Goal: Task Accomplishment & Management: Manage account settings

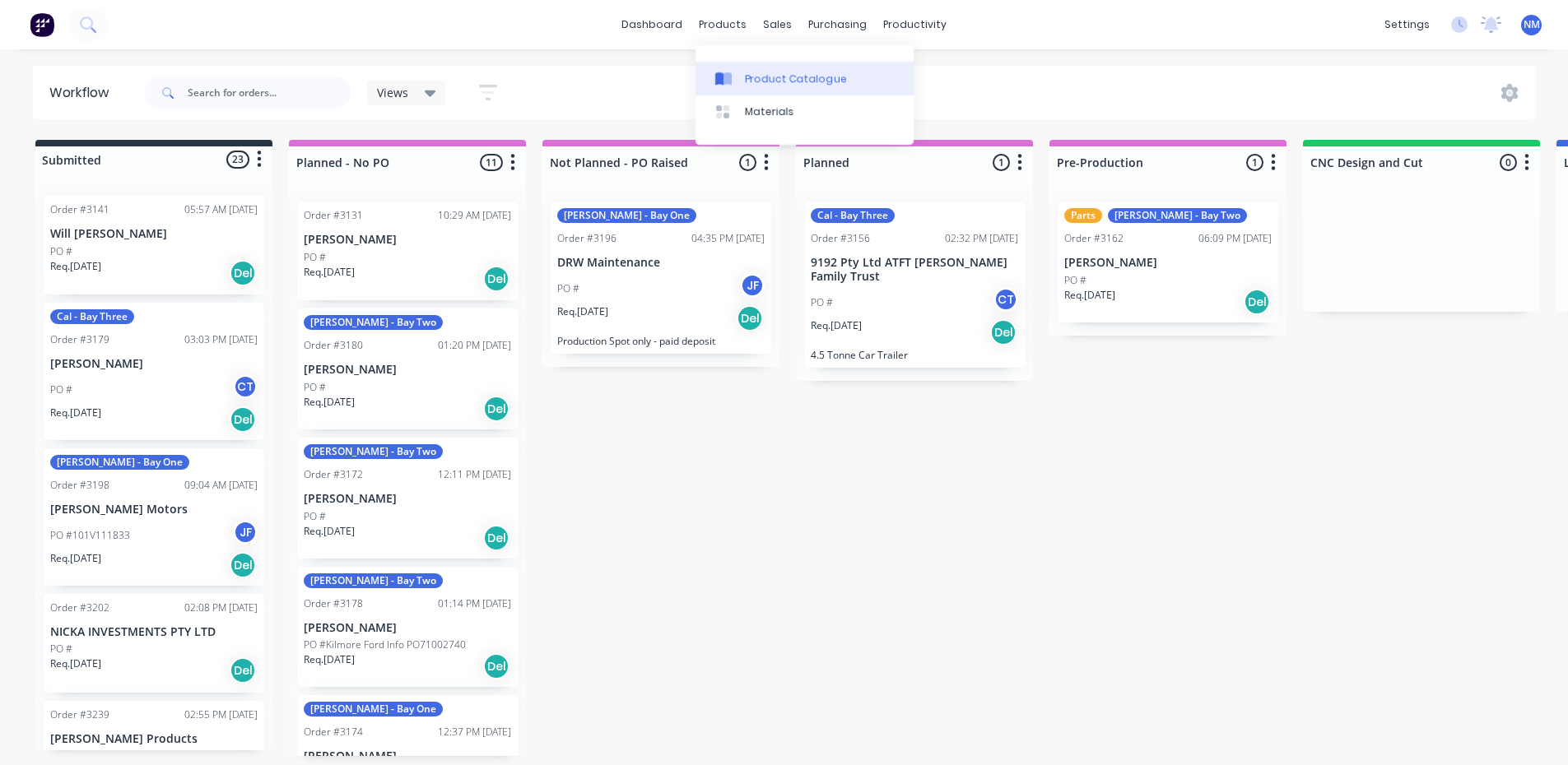
click at [758, 78] on div "Product Catalogue" at bounding box center [796, 79] width 102 height 15
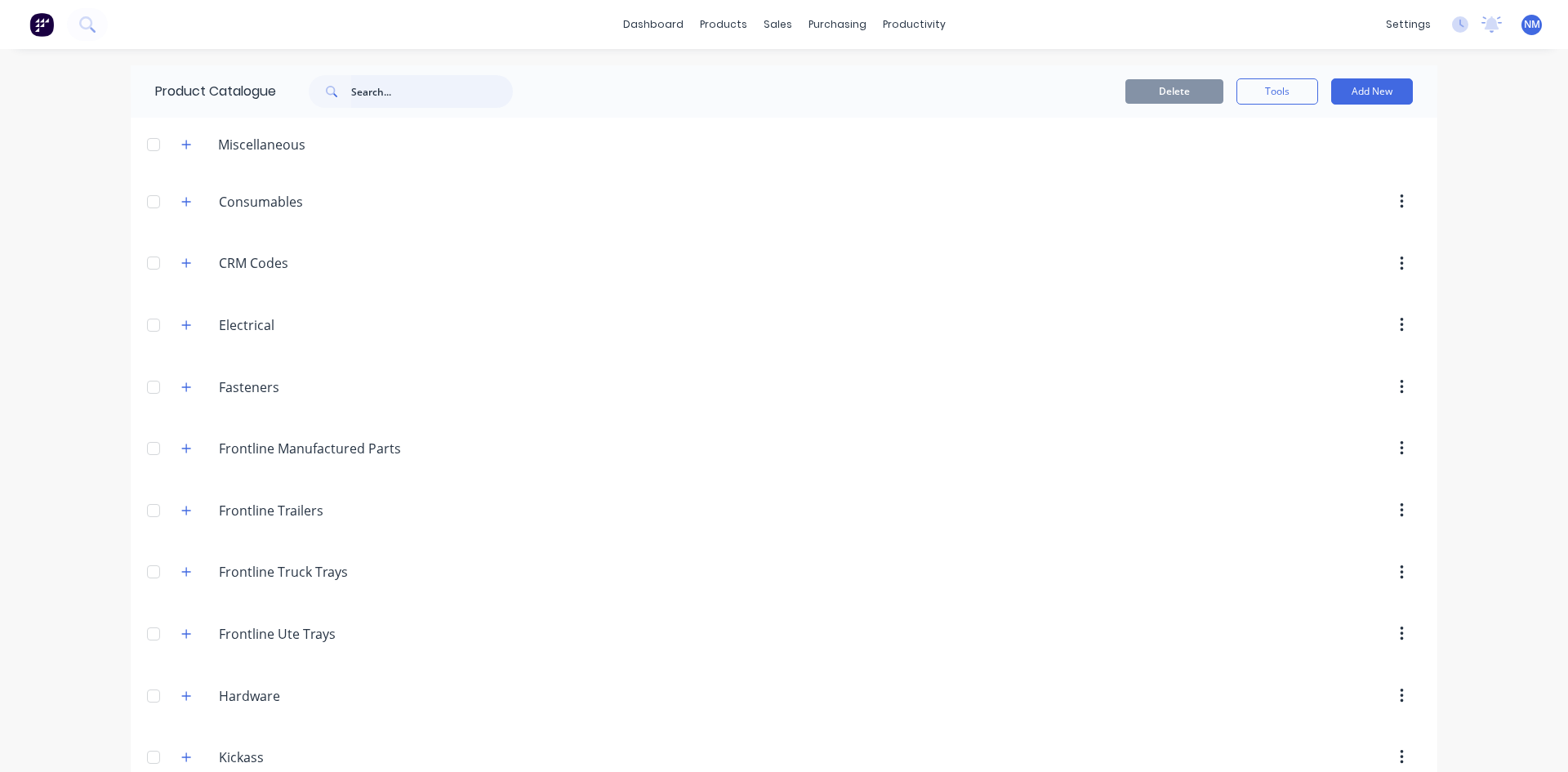
click at [428, 89] on input "text" at bounding box center [432, 92] width 162 height 33
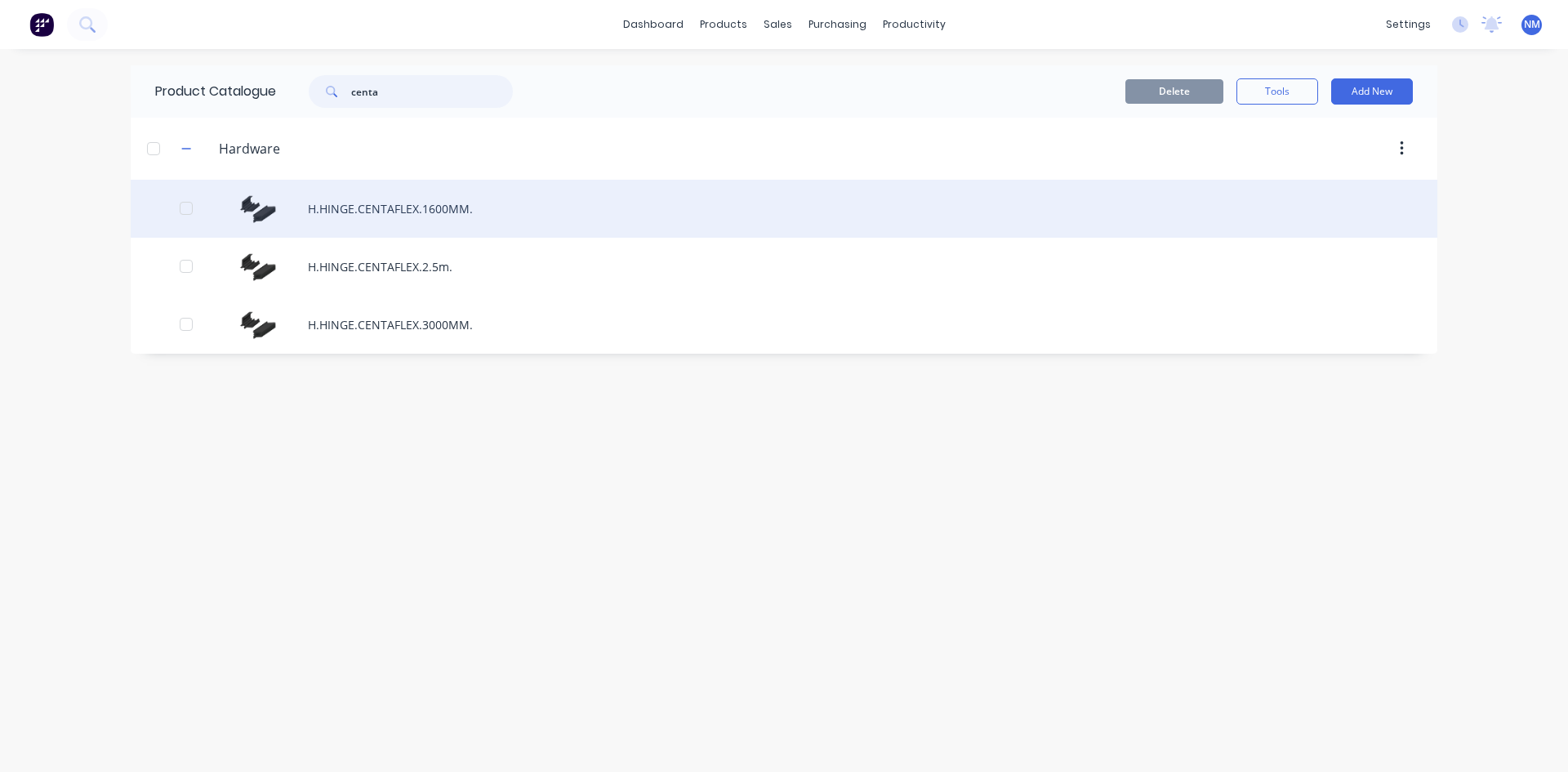
type input "centa"
click at [433, 214] on div "H.HINGE.CENTAFLEX.1600MM." at bounding box center [784, 209] width 1307 height 58
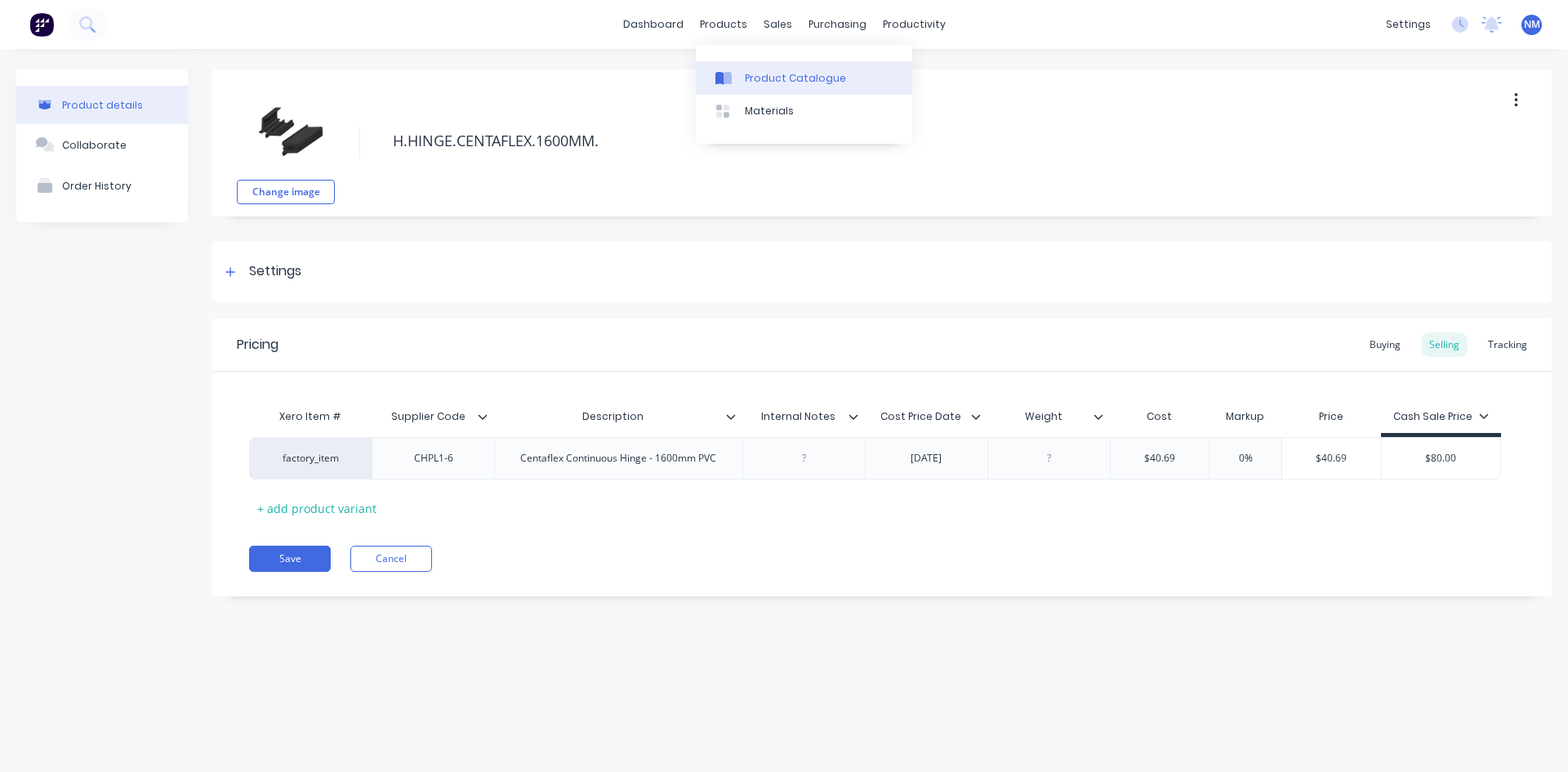
click at [778, 84] on div "Product Catalogue" at bounding box center [795, 78] width 101 height 15
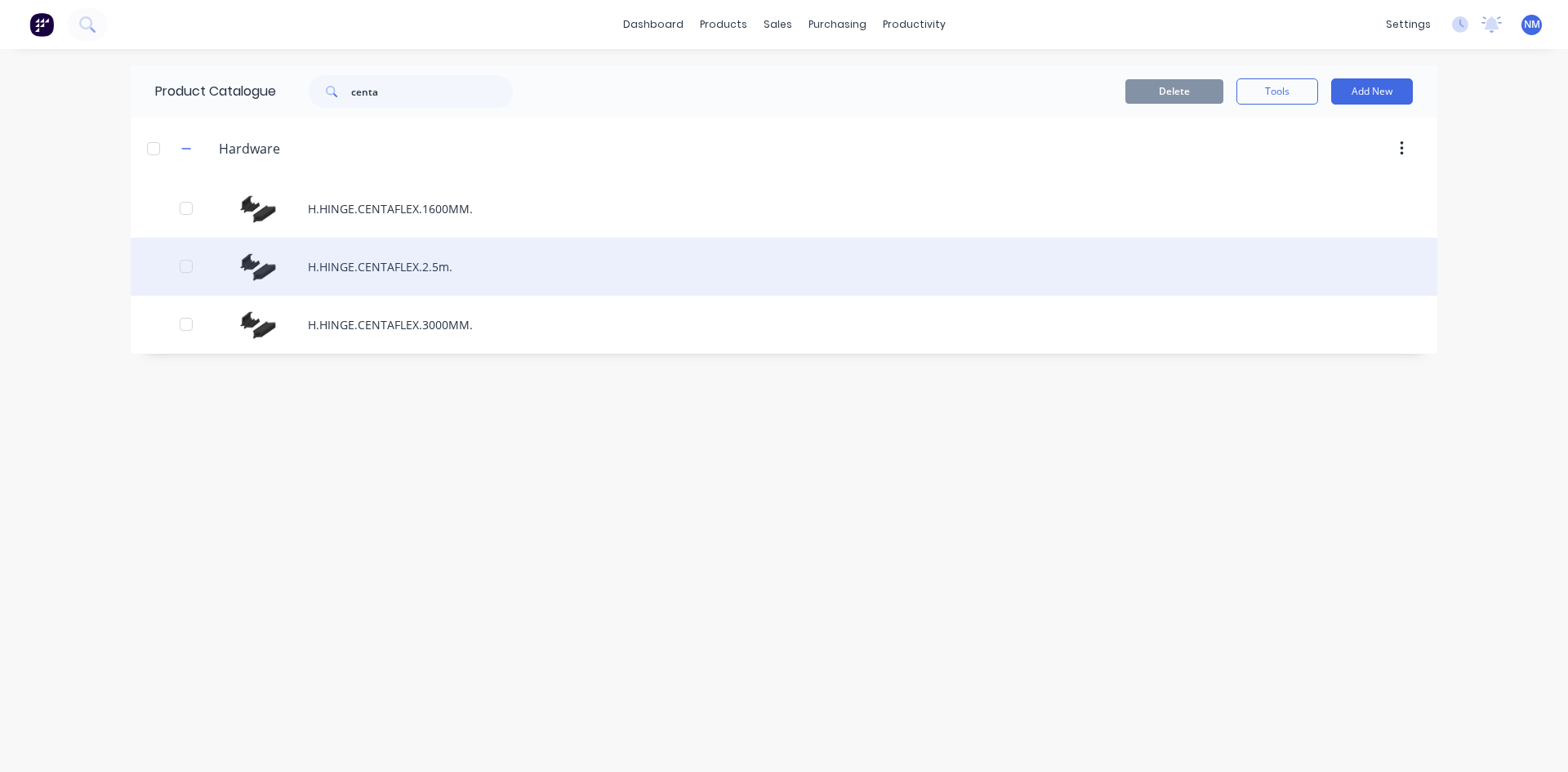
click at [473, 270] on div "H.HINGE.CENTAFLEX.2.5m." at bounding box center [784, 266] width 1307 height 58
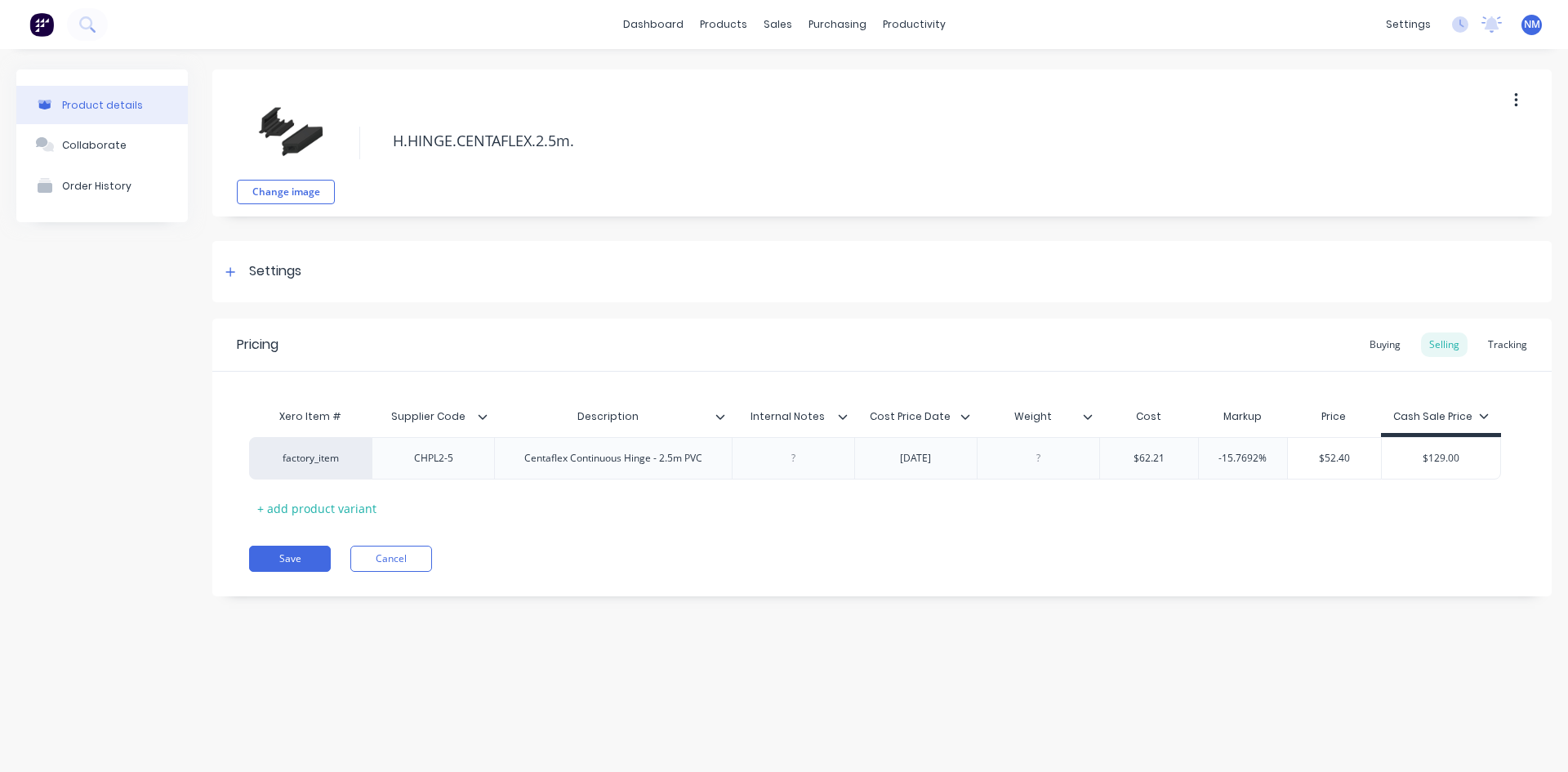
type textarea "x"
type input "-15.7692%"
drag, startPoint x: 1269, startPoint y: 455, endPoint x: 937, endPoint y: 455, distance: 332.0
click at [1082, 454] on div "factory_item CHPL2-5 Centaflex Continuous Hinge - 2.5m PVC [DATE] $62.21 -15.76…" at bounding box center [875, 459] width 1252 height 43
type textarea "x"
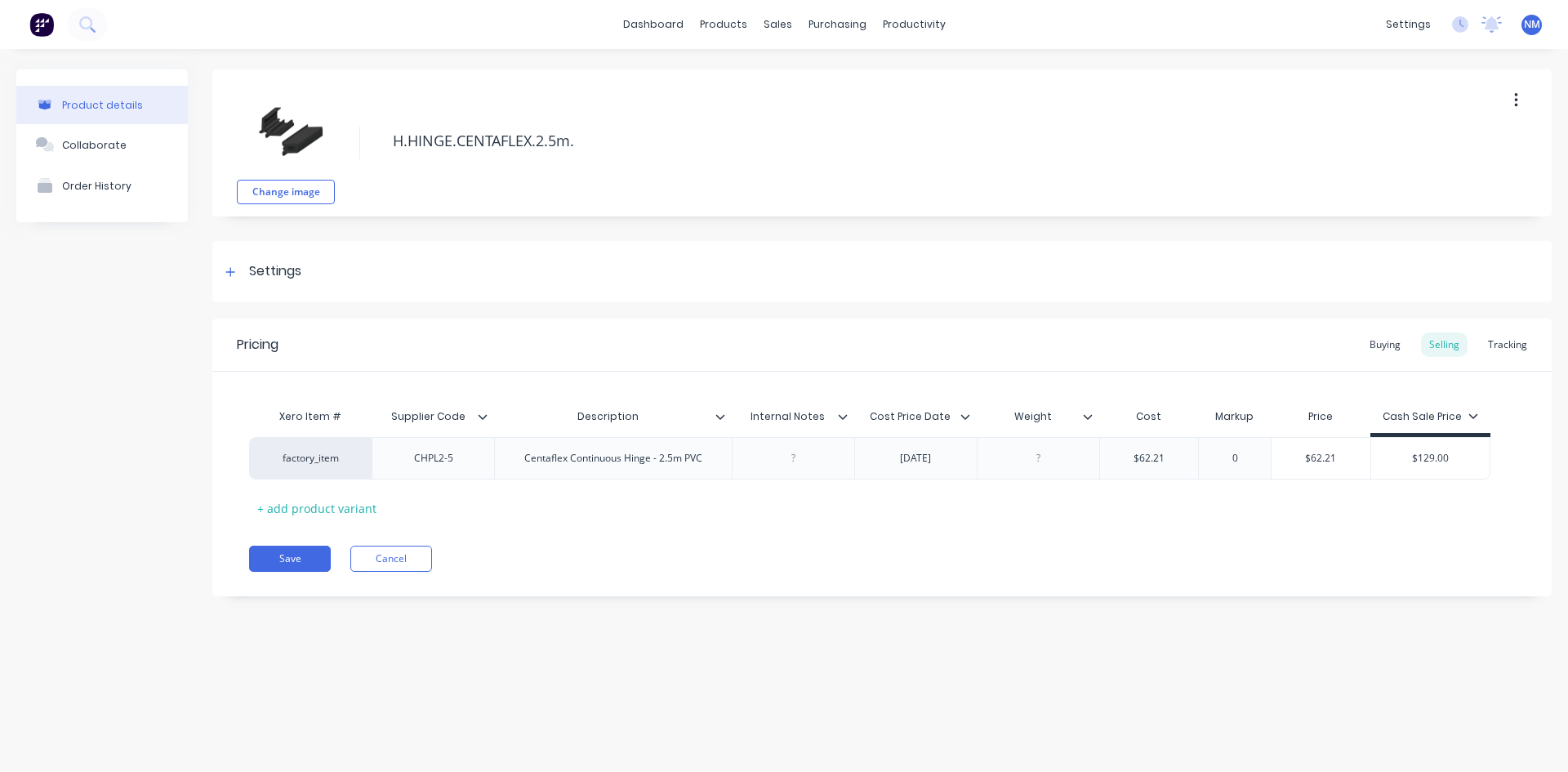
type input "0"
click at [1263, 501] on div "Xero Item # Supplier Code Description Internal Notes Cost Price Date Weight Cos…" at bounding box center [882, 460] width 1266 height 121
click at [1379, 351] on div "Buying" at bounding box center [1384, 345] width 47 height 25
click at [1433, 337] on div "Selling" at bounding box center [1444, 345] width 46 height 25
type input "$62.21"
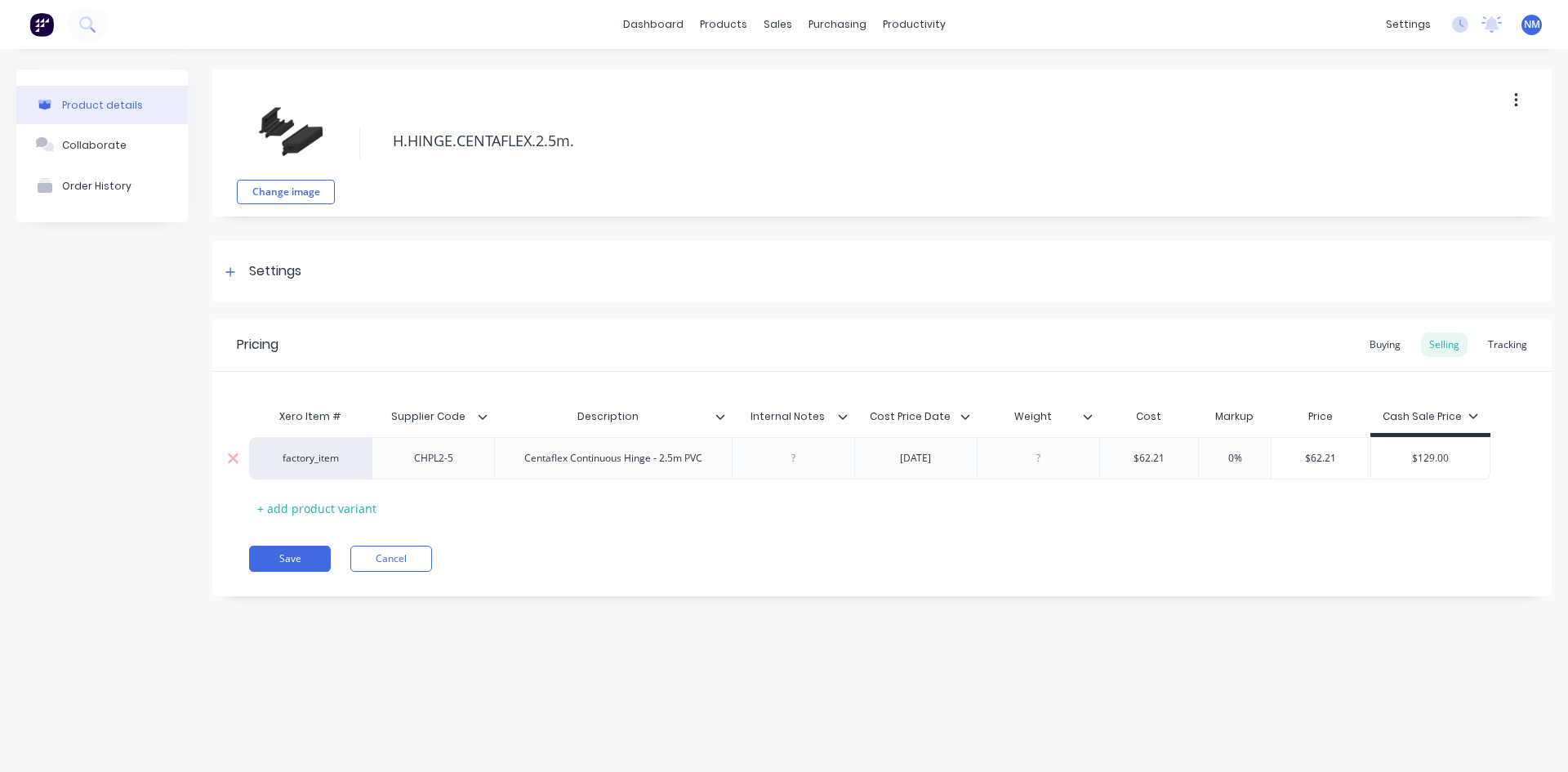
drag, startPoint x: 1171, startPoint y: 458, endPoint x: 750, endPoint y: 455, distance: 421.0
click at [754, 455] on div "factory_item CHPL2-5 Centaflex Continuous Hinge - 2.5m PVC [DATE] $62.21 $62.21…" at bounding box center [870, 459] width 1242 height 43
type textarea "x"
type input "5"
type textarea "x"
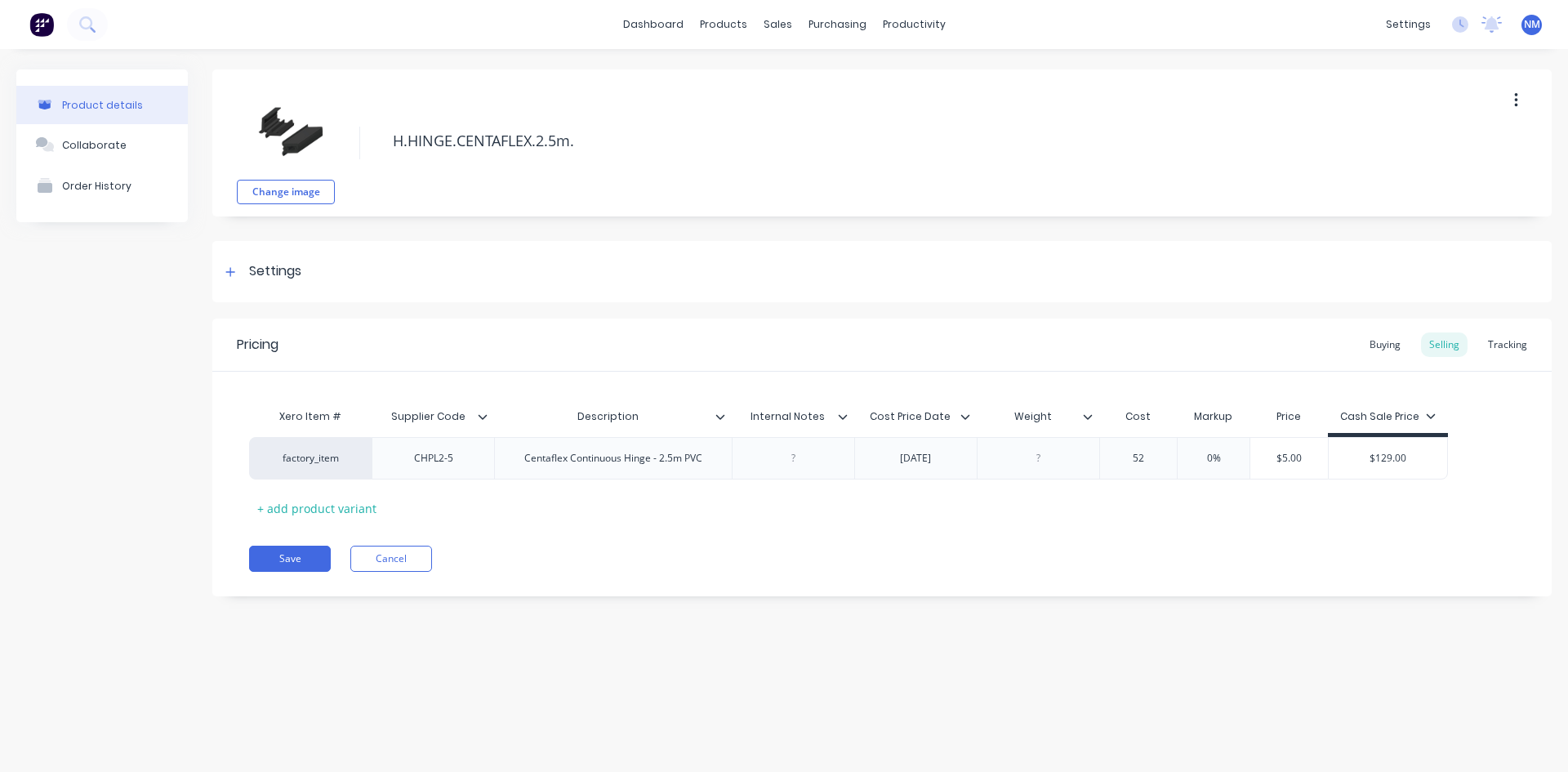
type input "52."
type textarea "x"
type input "52.40"
click at [1214, 558] on div "Save Cancel" at bounding box center [900, 559] width 1303 height 26
click at [1381, 344] on div "Buying" at bounding box center [1384, 345] width 47 height 25
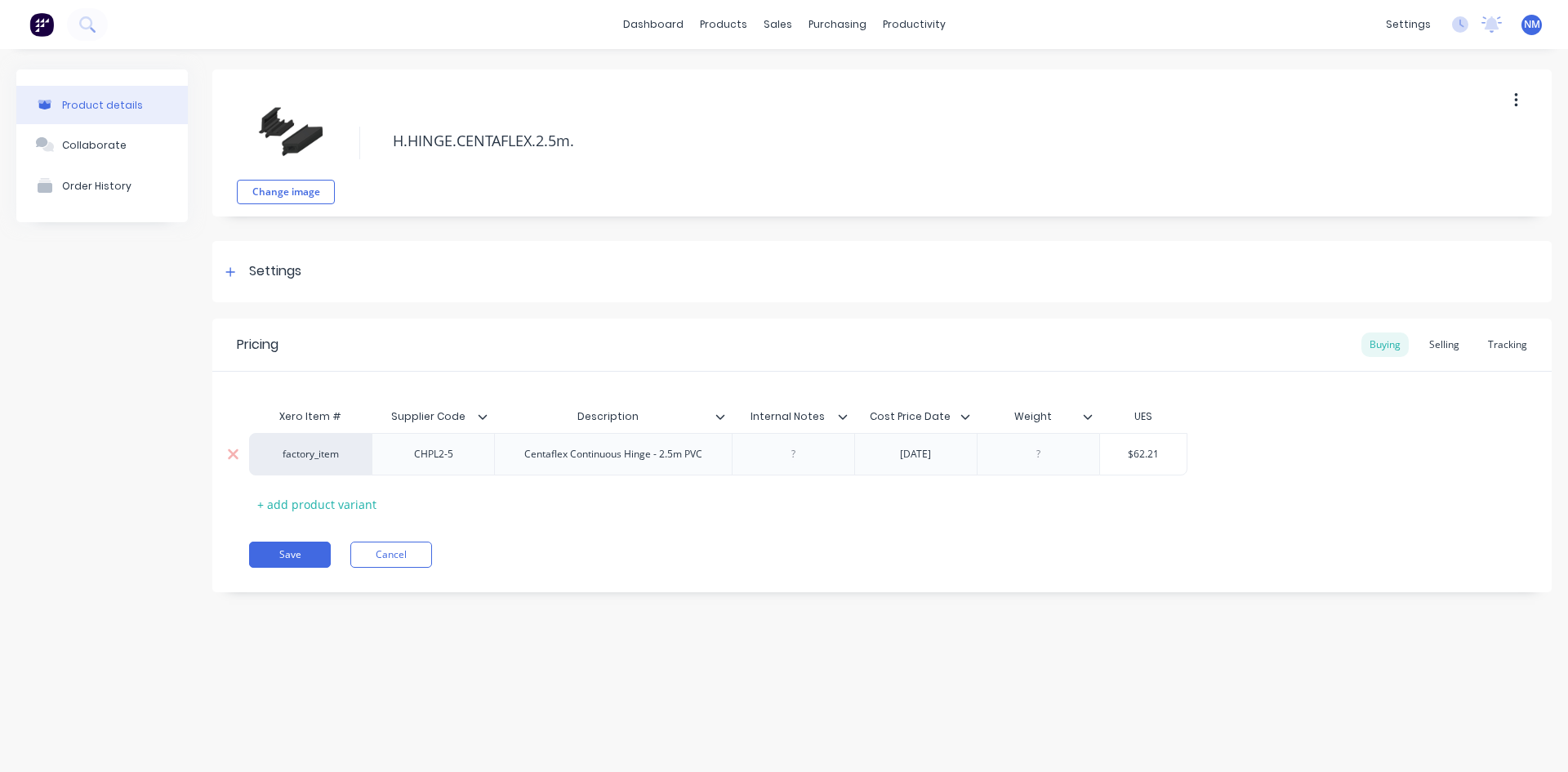
type input "$62.21"
click at [1106, 454] on input "$62.21" at bounding box center [1143, 454] width 87 height 15
type textarea "x"
type input "5"
type textarea "x"
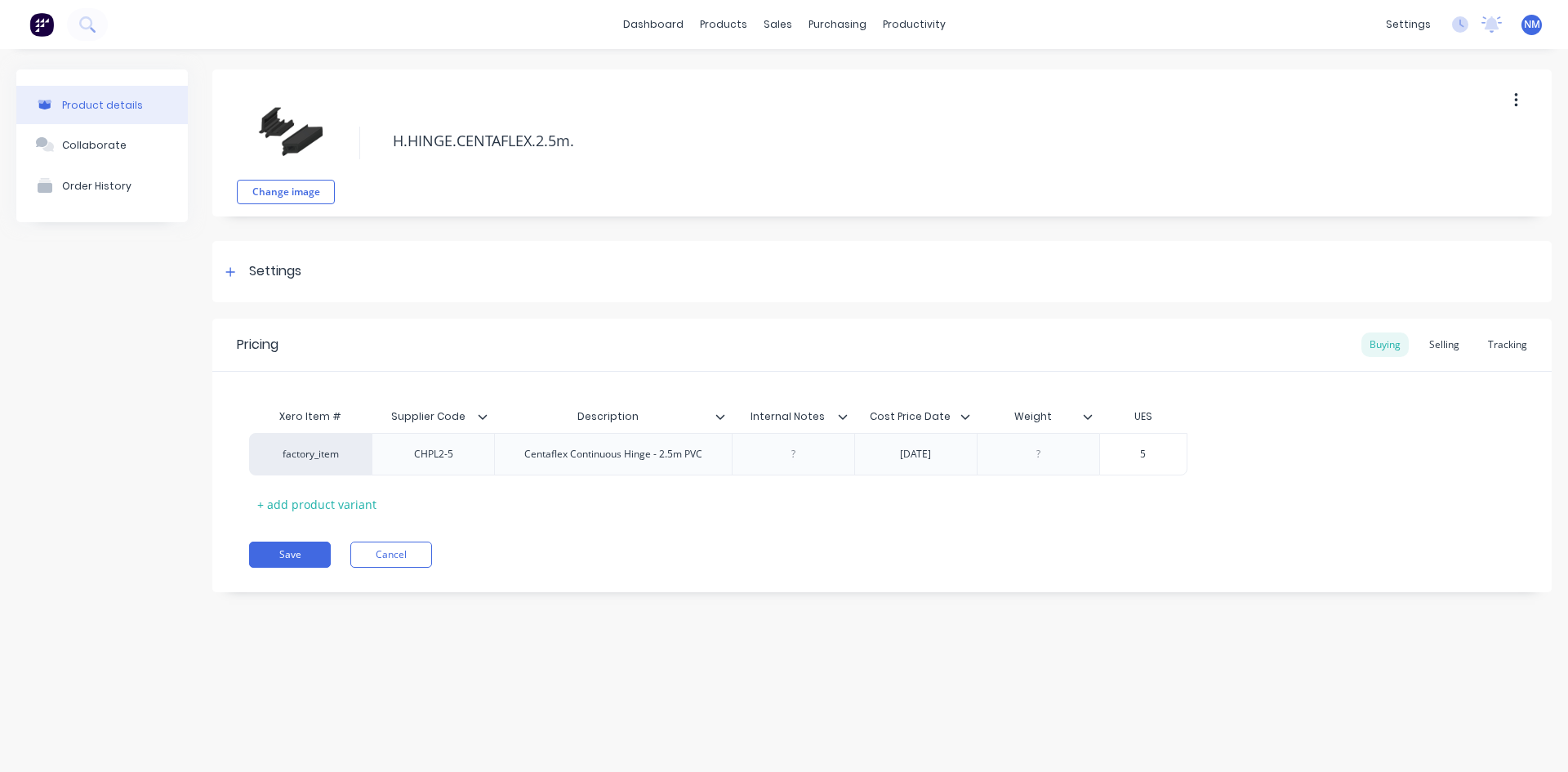
type input "52"
type textarea "x"
type input "52."
type textarea "x"
type input "52.4"
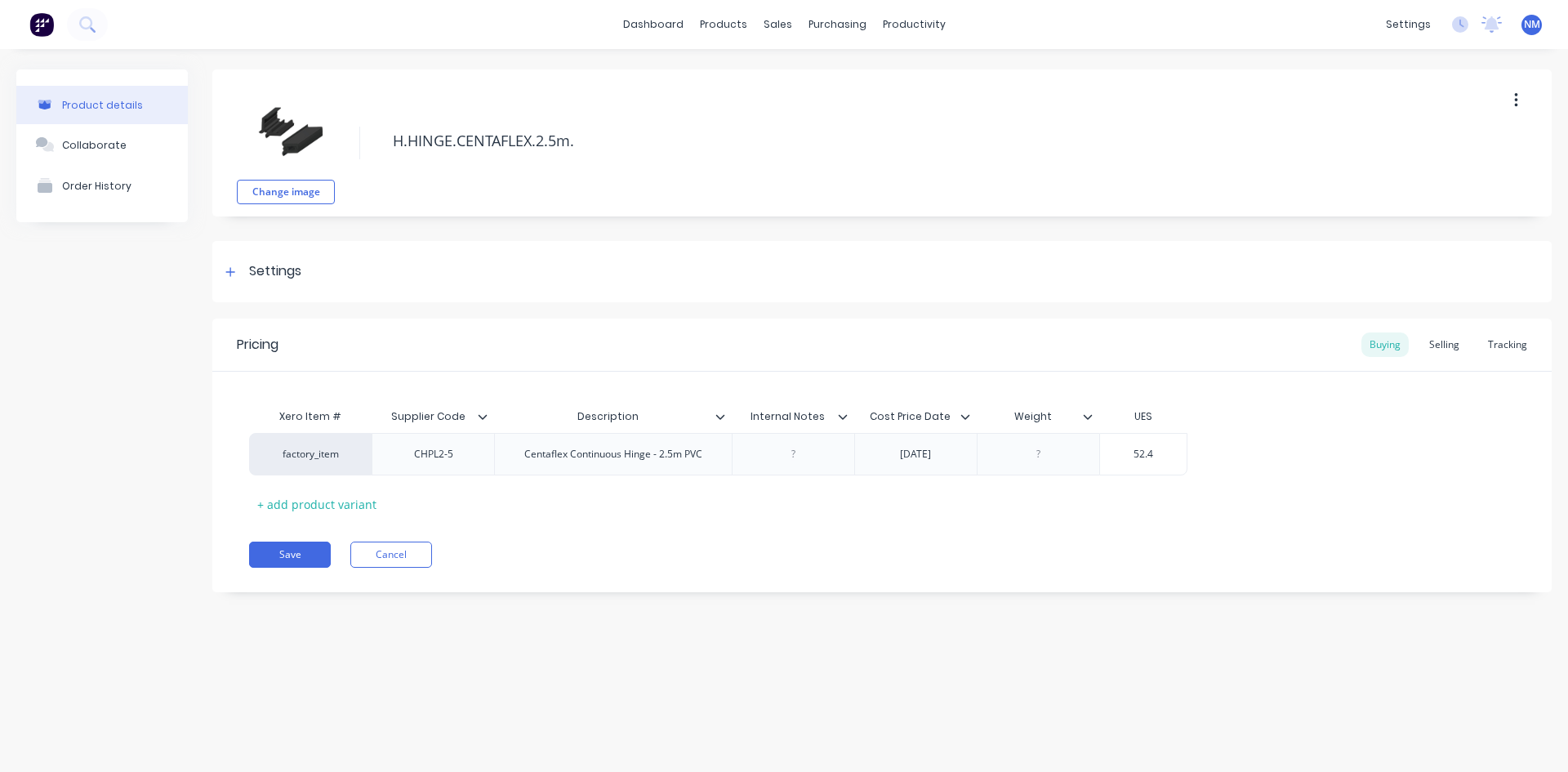
type textarea "x"
type input "52.40"
click at [1225, 518] on div "Pricing Buying Selling Tracking Xero Item # Supplier Code Description Internal …" at bounding box center [882, 455] width 1340 height 274
click at [303, 543] on button "Save" at bounding box center [289, 555] width 82 height 26
type textarea "x"
